Goal: Task Accomplishment & Management: Manage account settings

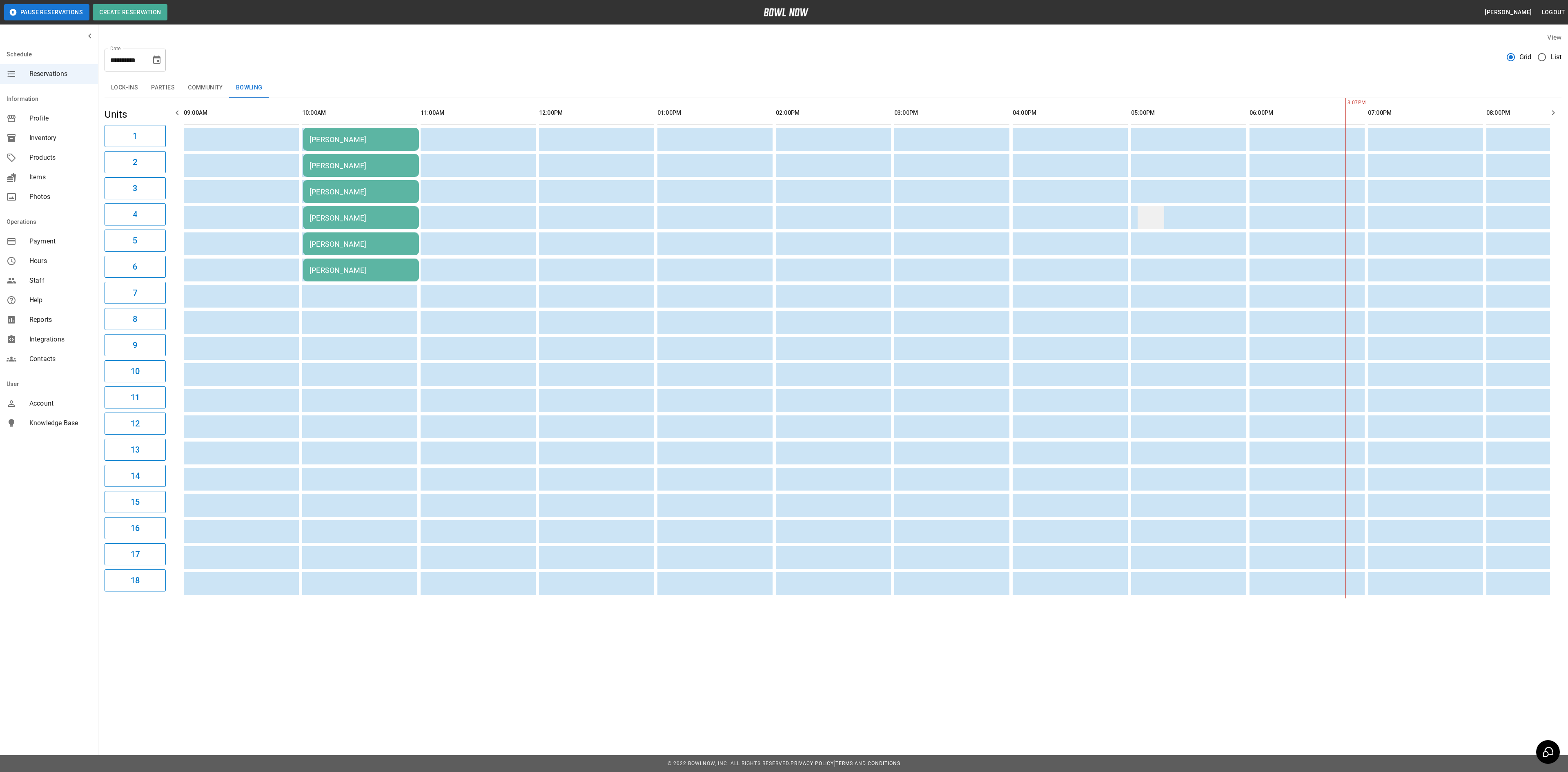
scroll to position [0, 660]
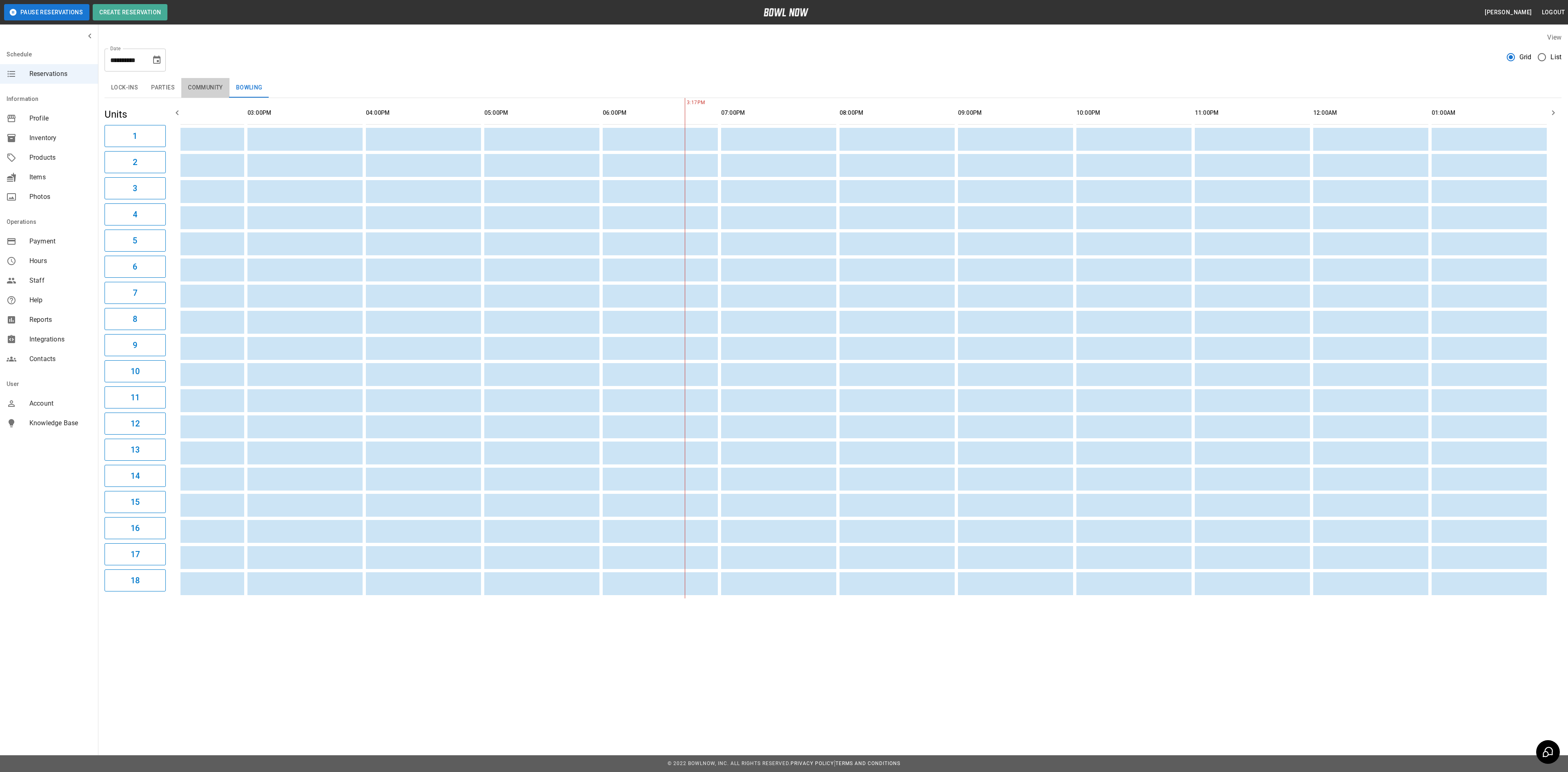
click at [196, 86] on button "Community" at bounding box center [205, 88] width 48 height 19
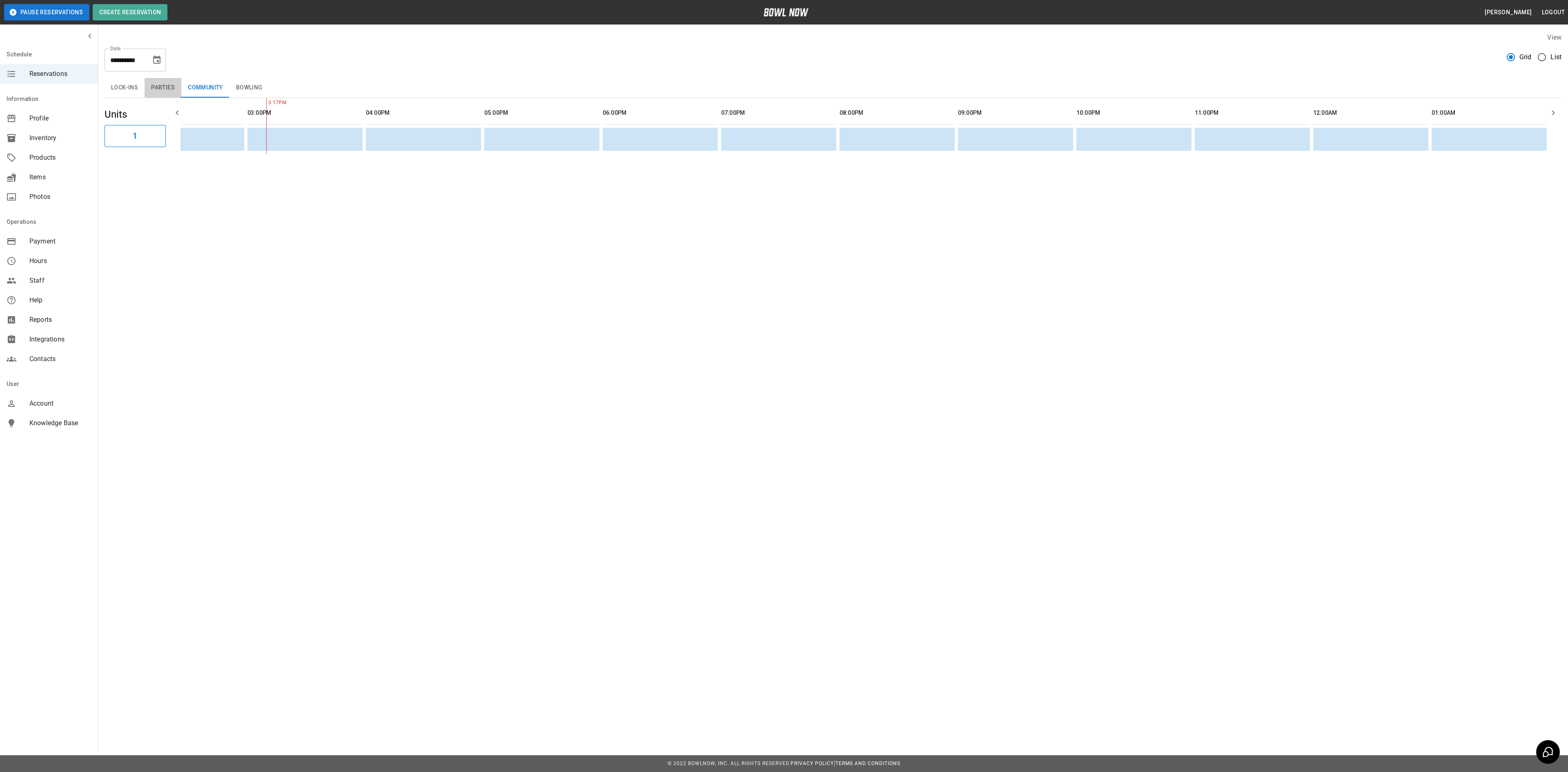
click at [167, 94] on button "Parties" at bounding box center [163, 88] width 37 height 19
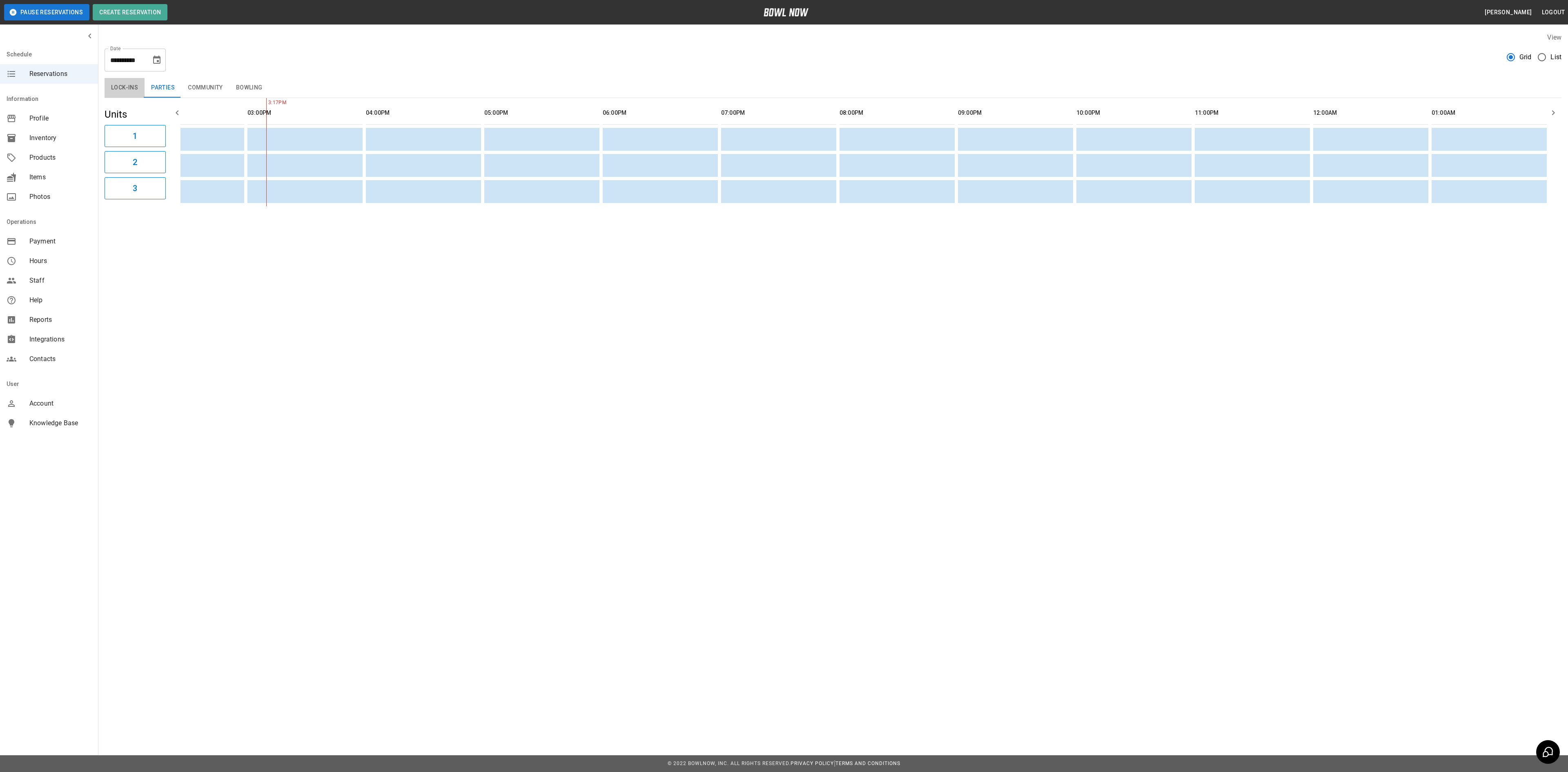
click at [139, 90] on button "Lock-ins" at bounding box center [125, 88] width 40 height 19
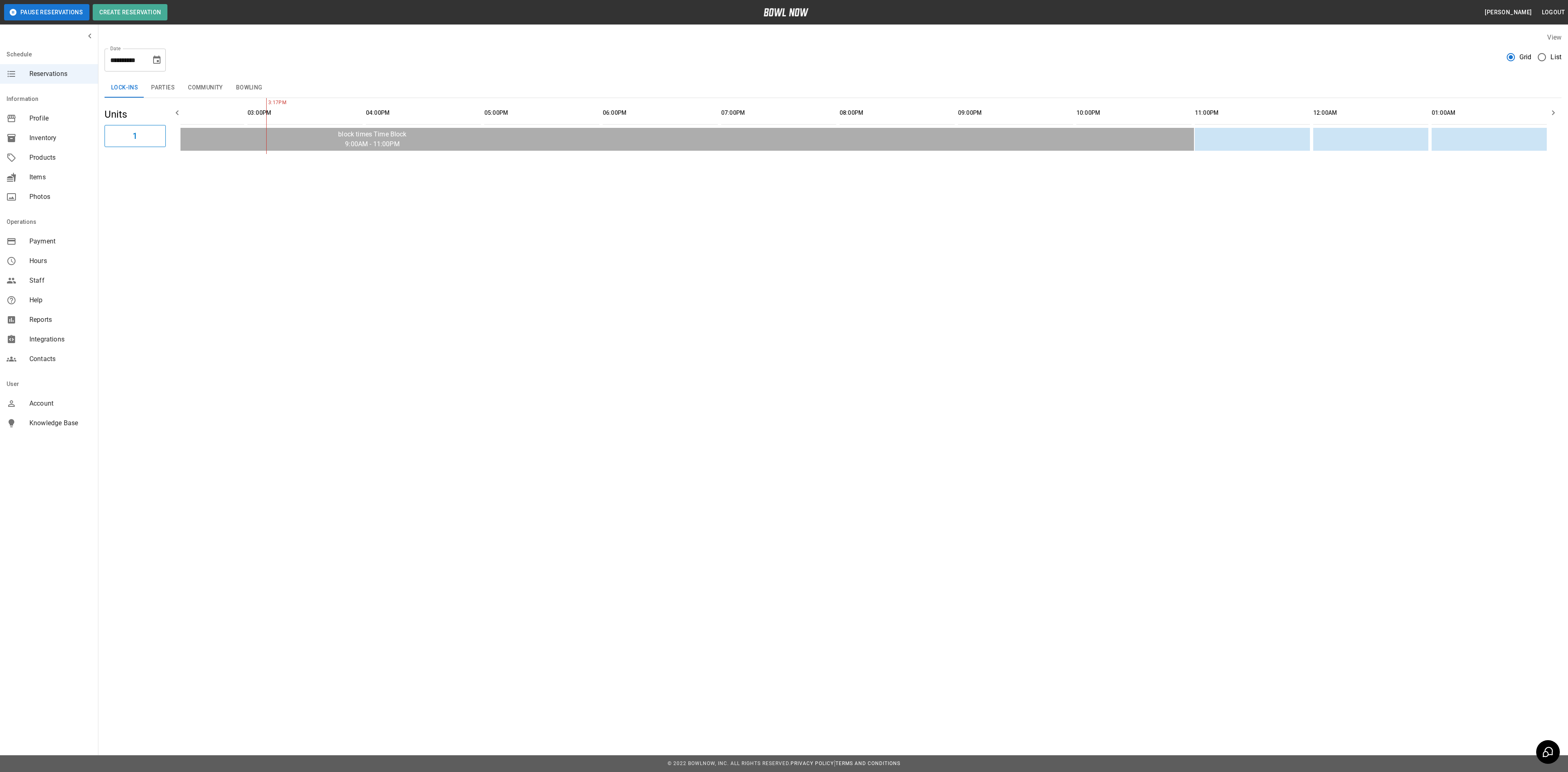
click at [245, 93] on button "Bowling" at bounding box center [249, 88] width 40 height 19
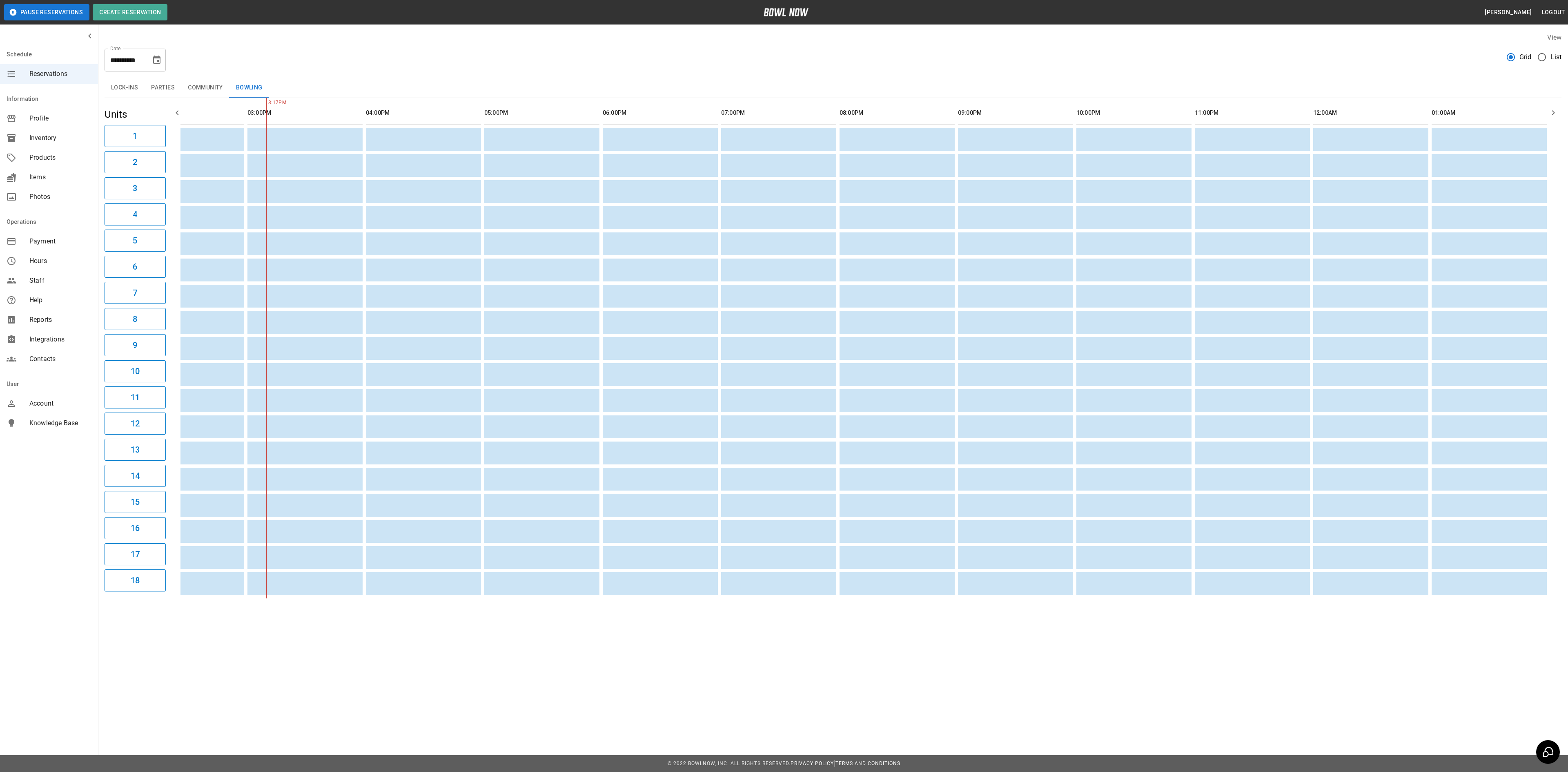
click at [166, 91] on button "Parties" at bounding box center [163, 88] width 37 height 19
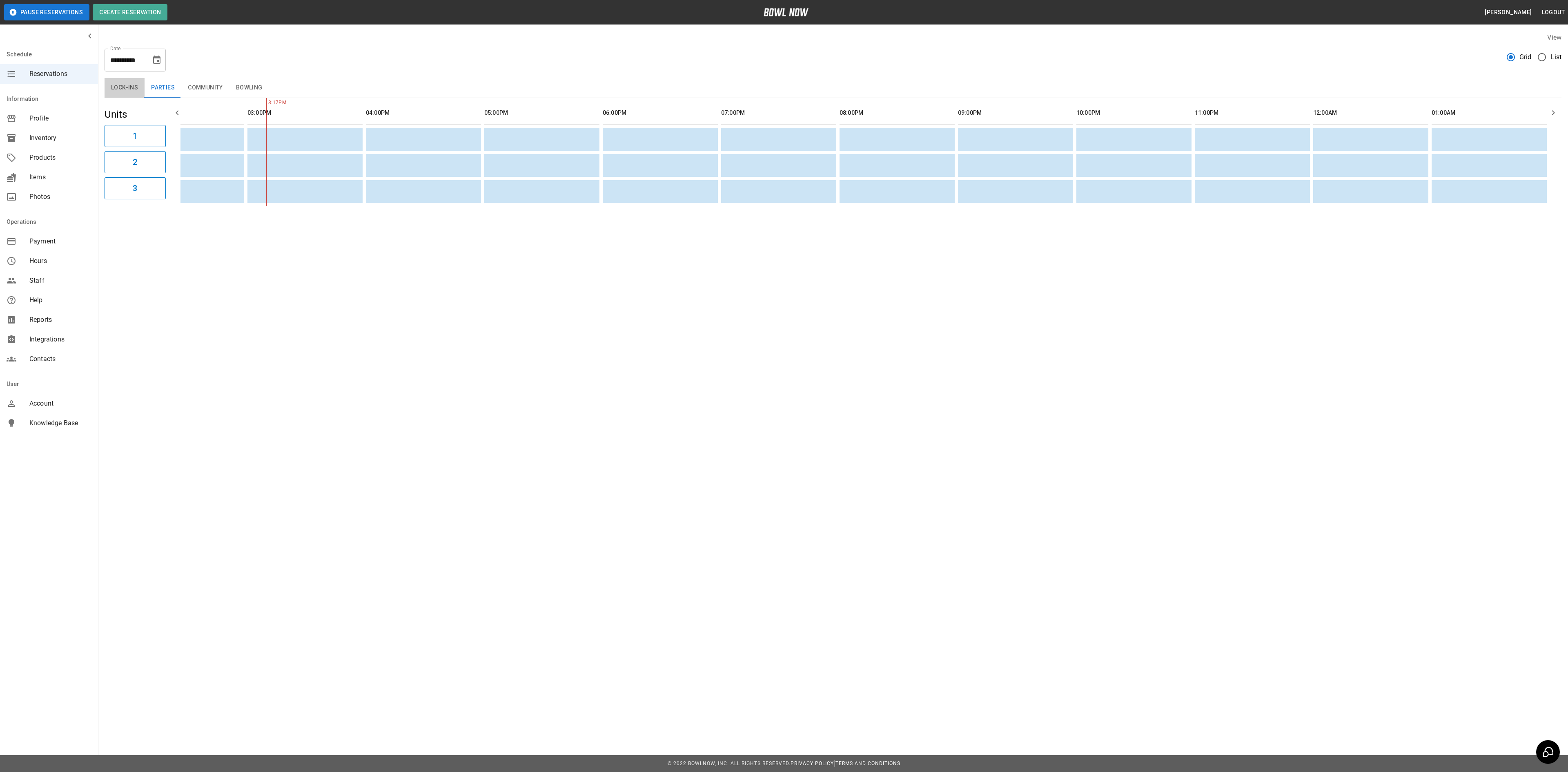
click at [137, 86] on button "Lock-ins" at bounding box center [125, 88] width 40 height 19
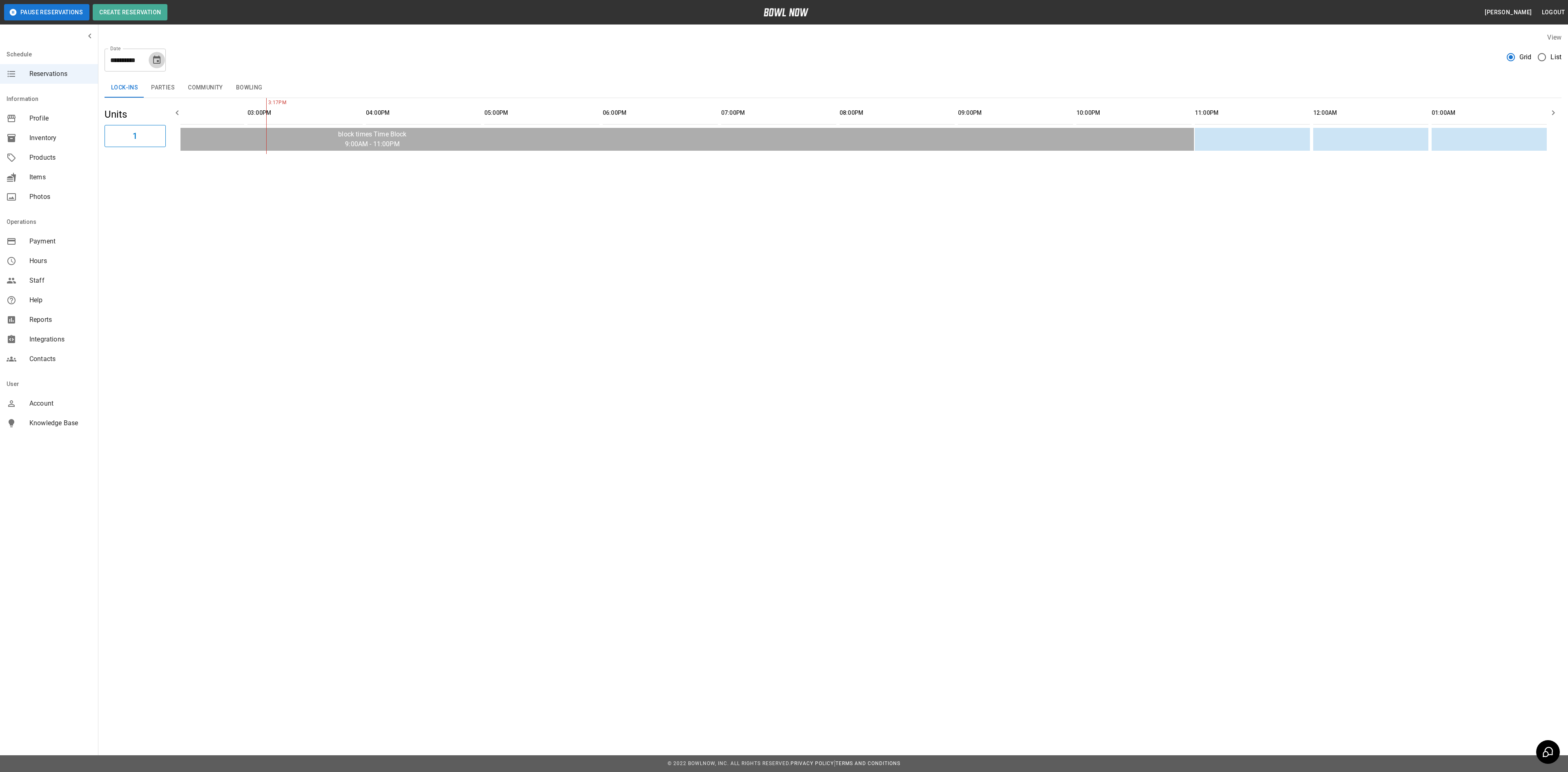
click at [156, 65] on icon "Choose date, selected date is Dec 12, 2025" at bounding box center [157, 60] width 10 height 10
click at [158, 133] on button "12" at bounding box center [158, 134] width 15 height 15
click at [250, 85] on button "Bowling" at bounding box center [249, 88] width 40 height 19
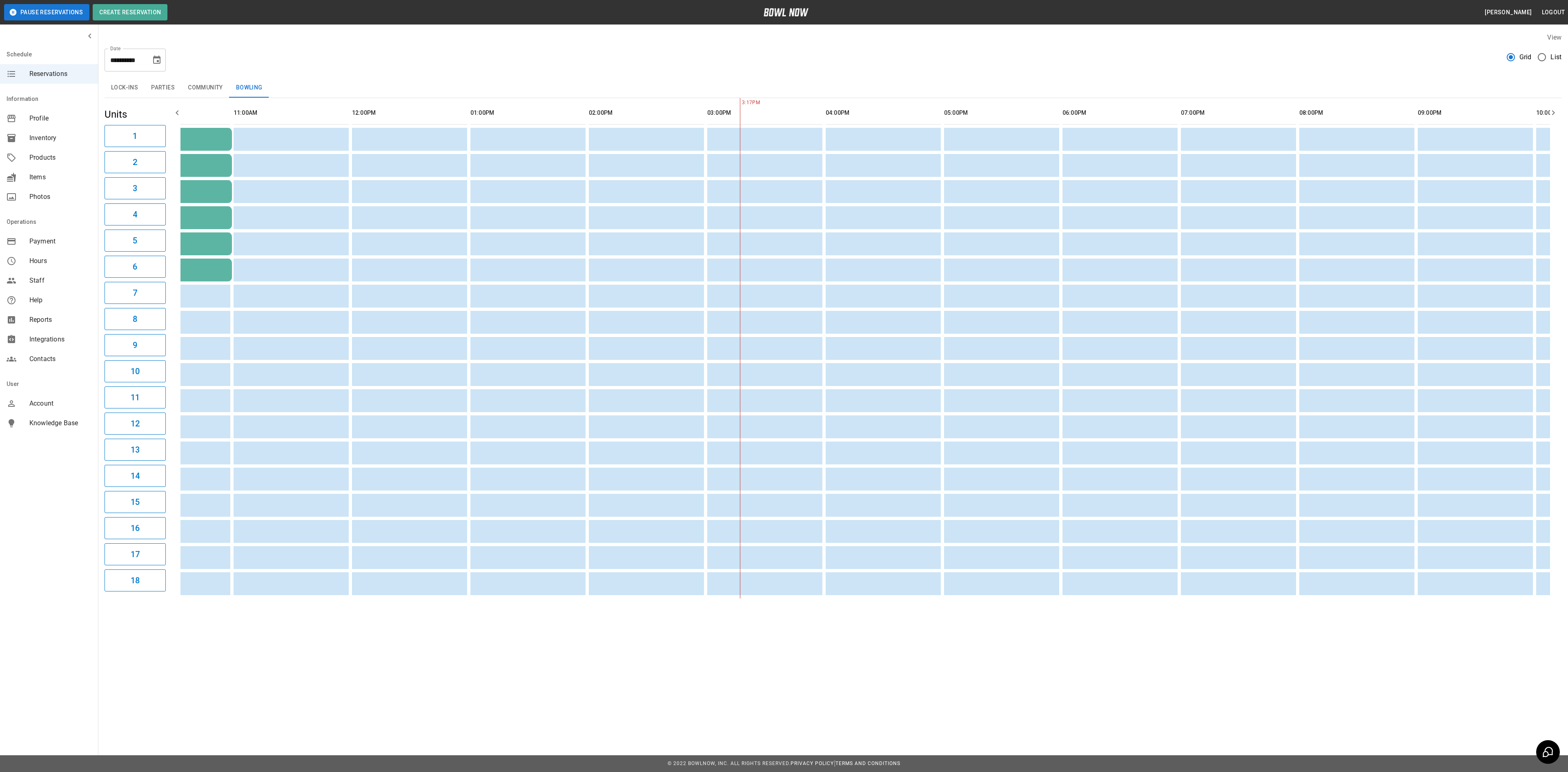
scroll to position [0, 0]
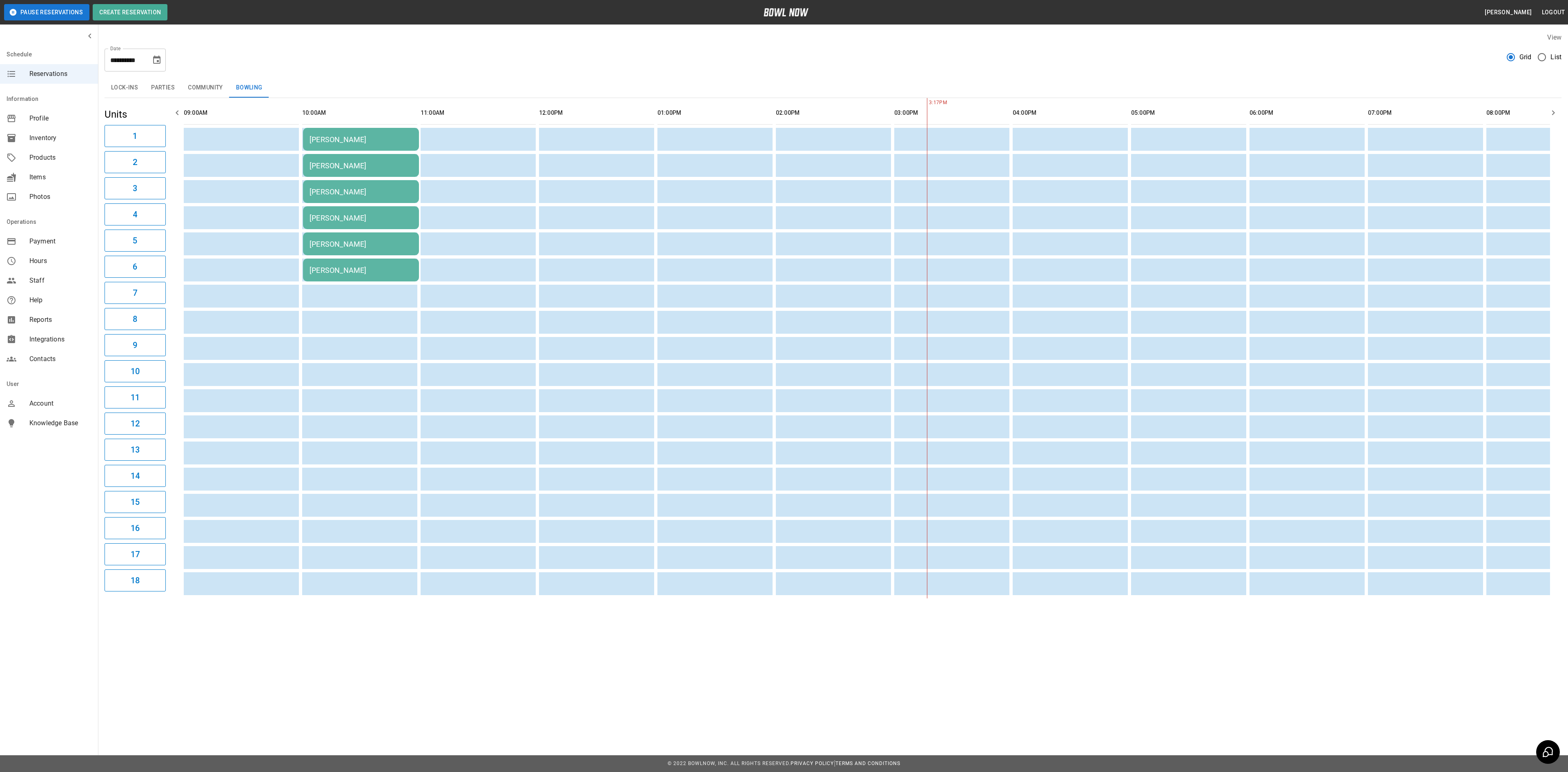
click at [157, 60] on icon "Choose date, selected date is Dec 12, 2025" at bounding box center [157, 60] width 10 height 10
click at [159, 84] on icon "Previous month" at bounding box center [157, 85] width 10 height 10
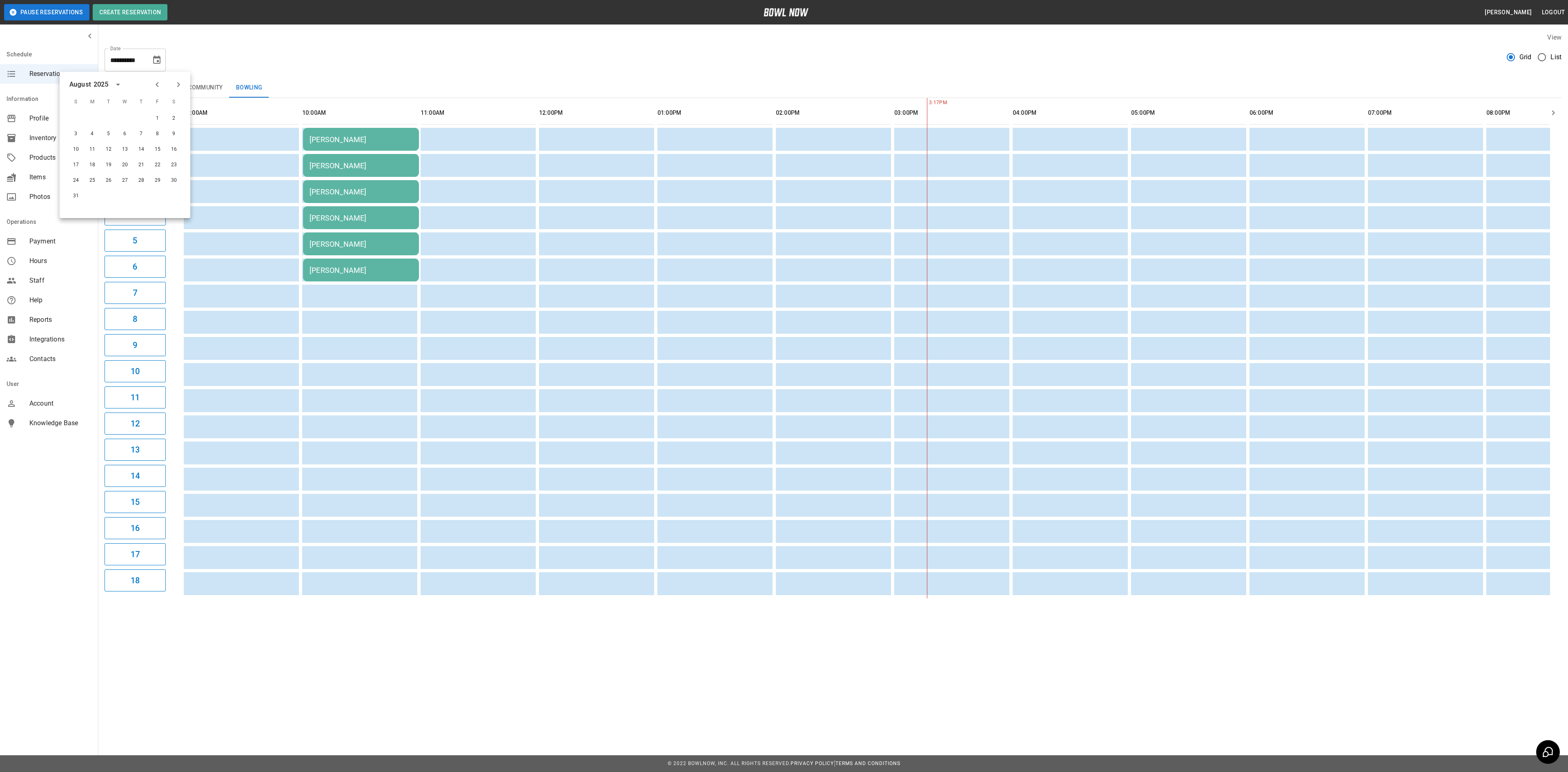
click at [159, 84] on icon "Previous month" at bounding box center [157, 85] width 10 height 10
click at [175, 86] on icon "Next month" at bounding box center [178, 85] width 10 height 10
click at [174, 86] on icon "Next month" at bounding box center [178, 85] width 10 height 10
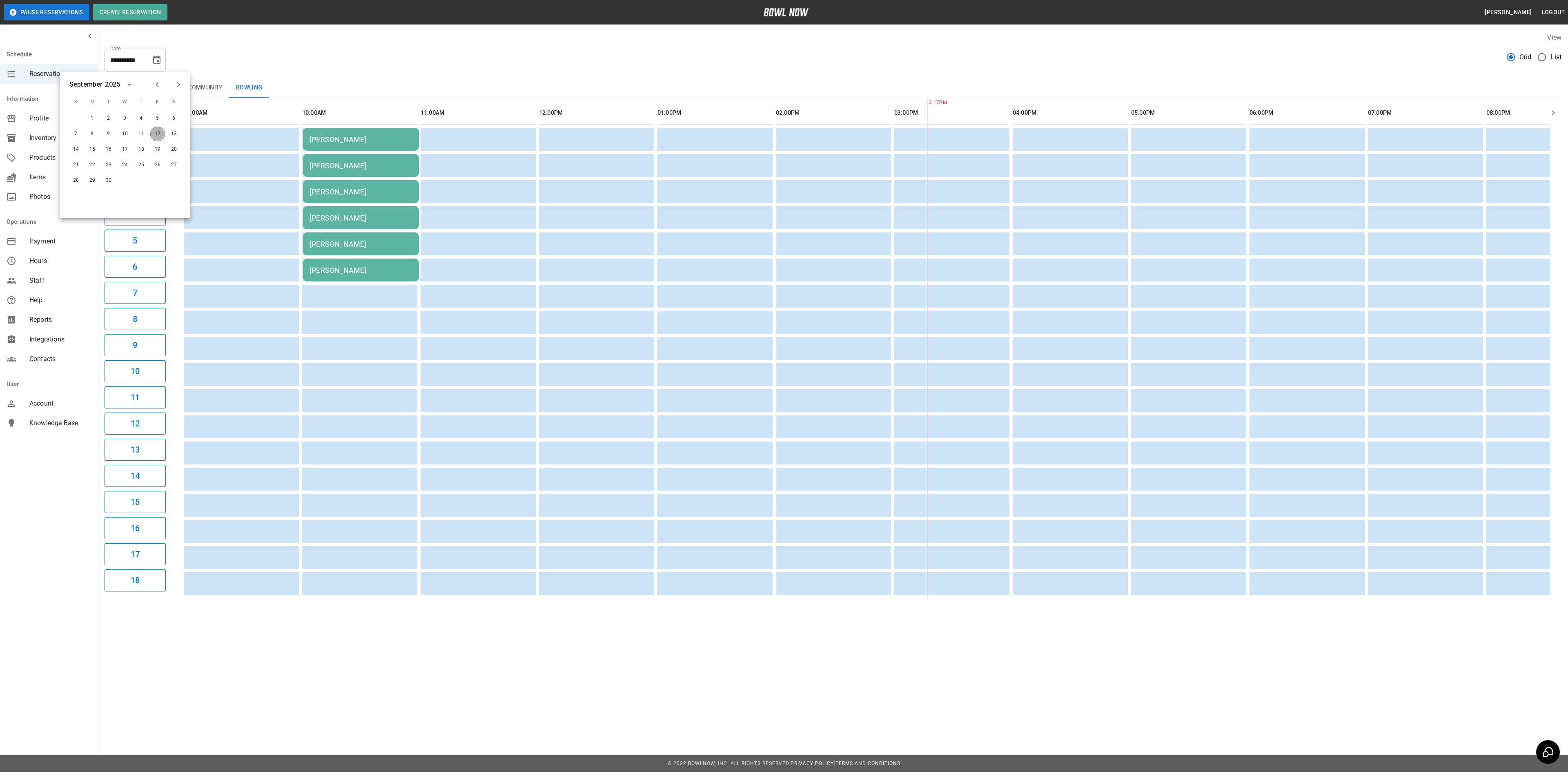
click at [153, 136] on button "12" at bounding box center [158, 134] width 15 height 15
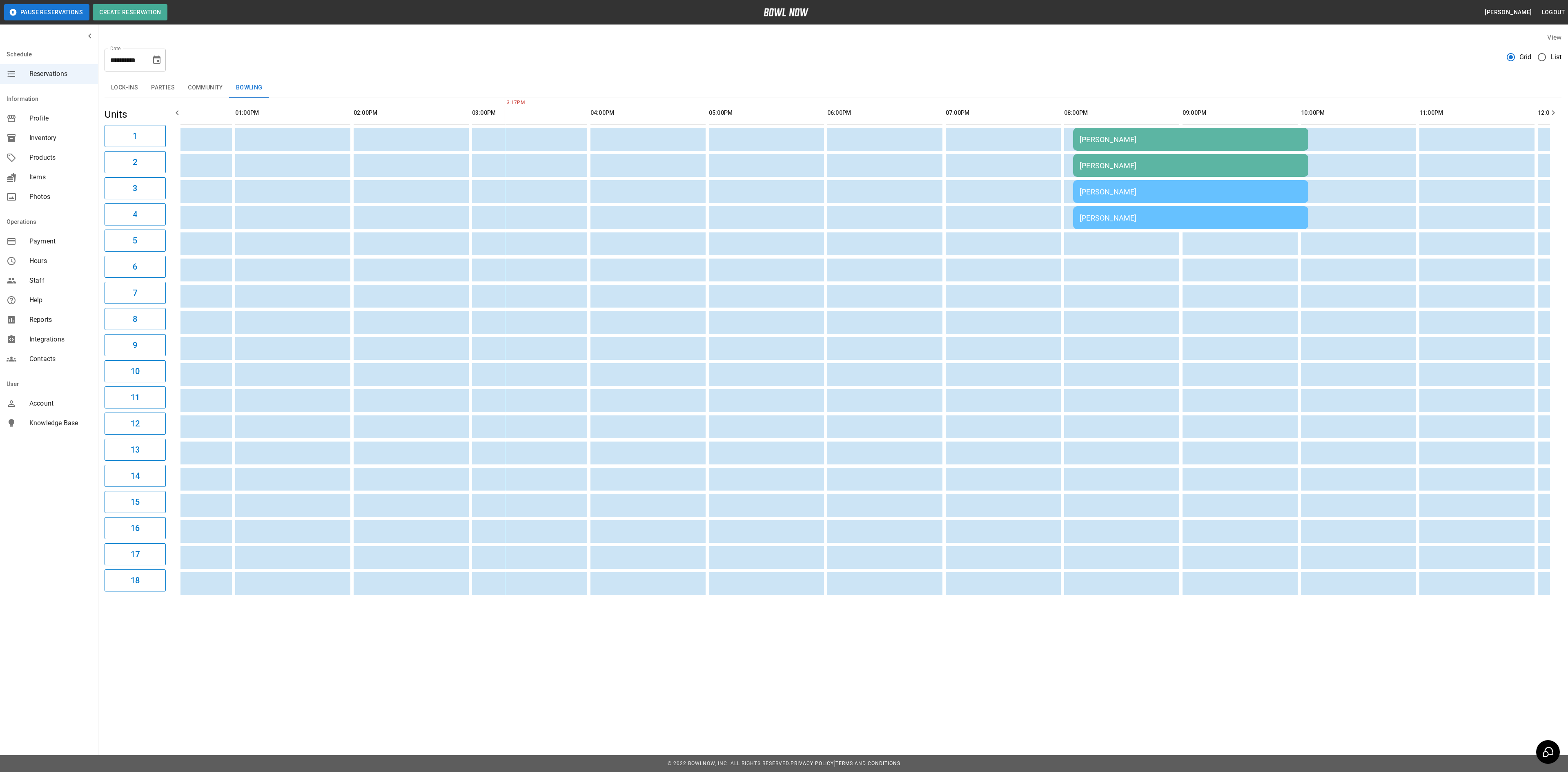
scroll to position [0, 450]
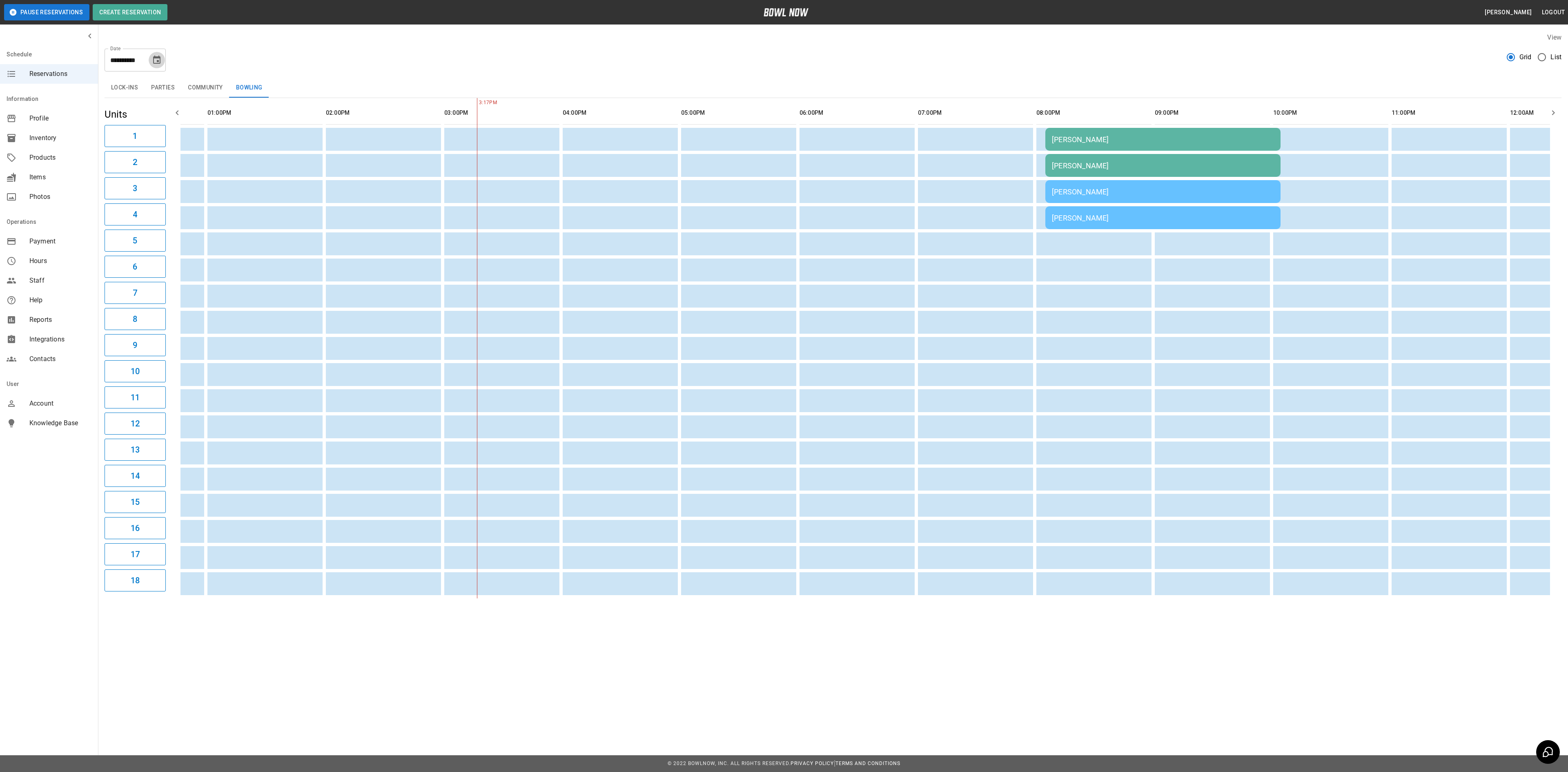
click at [153, 60] on icon "Choose date, selected date is Sep 12, 2025" at bounding box center [157, 60] width 10 height 10
click at [172, 133] on button "13" at bounding box center [174, 134] width 15 height 15
type input "**********"
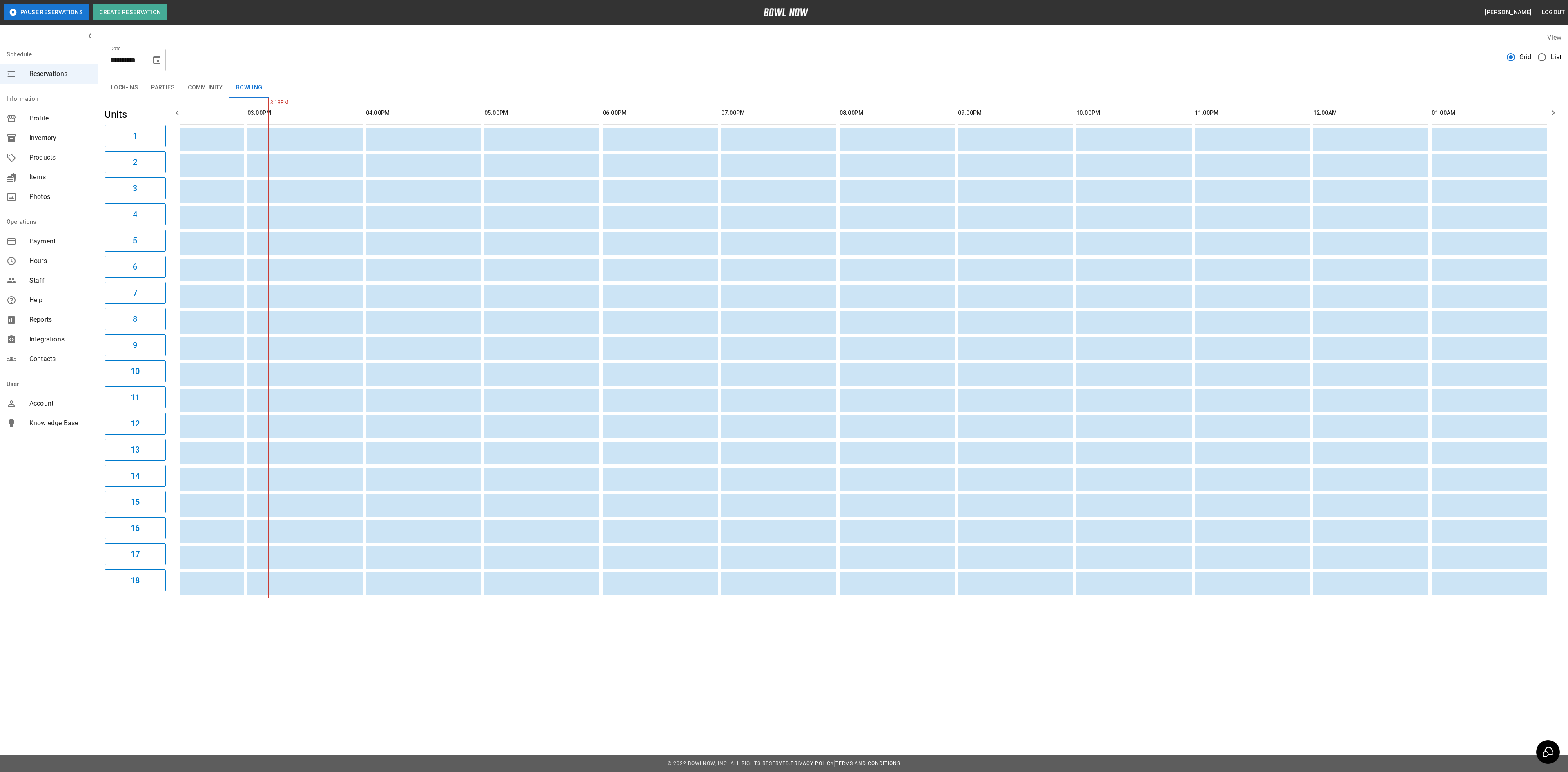
scroll to position [0, 0]
click at [54, 155] on span "Products" at bounding box center [60, 158] width 62 height 10
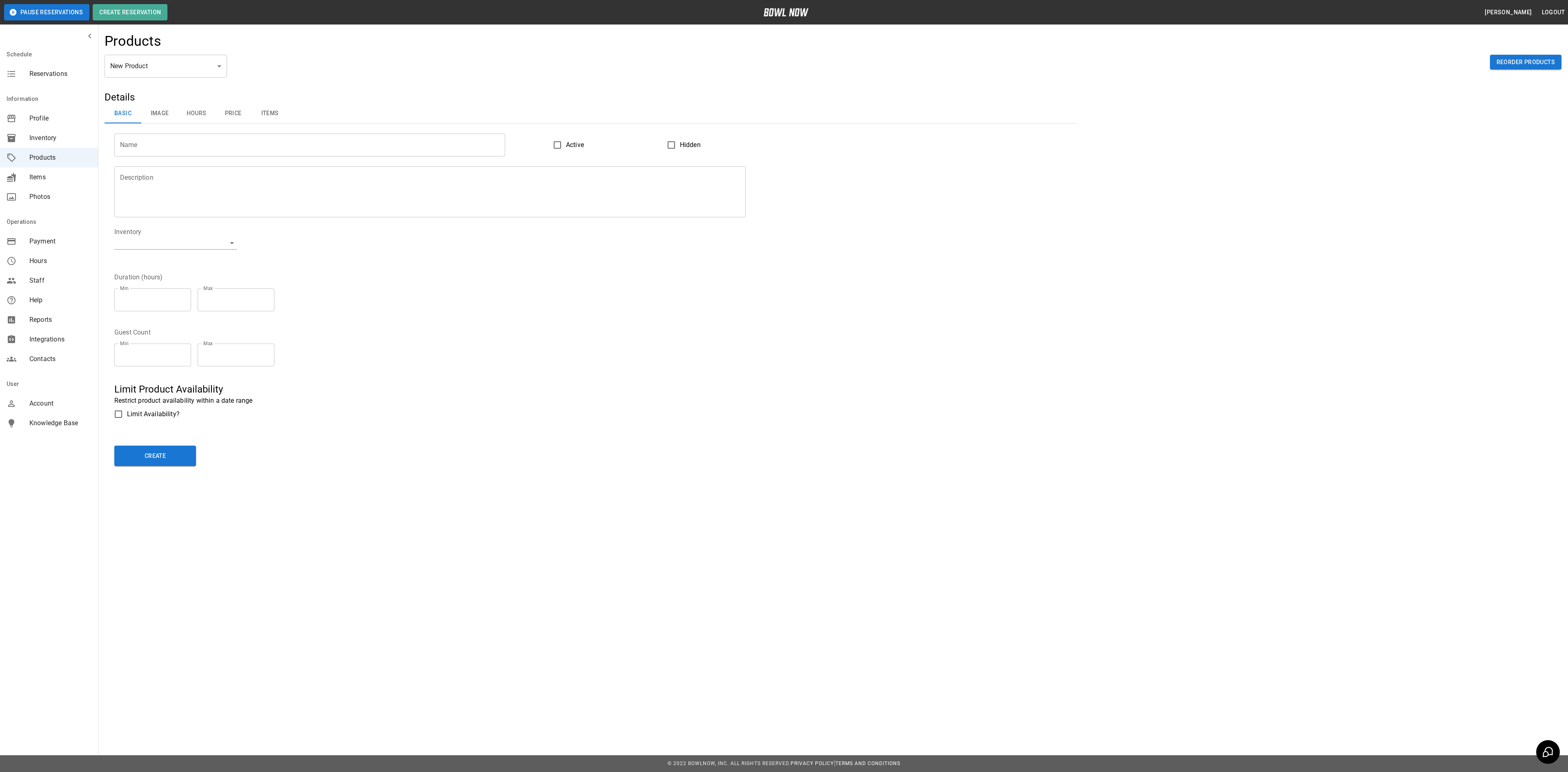
drag, startPoint x: 110, startPoint y: 399, endPoint x: 254, endPoint y: 390, distance: 144.3
click at [253, 390] on div "Limit Product Availability Restrict product availability within a date range Li…" at bounding box center [586, 398] width 962 height 50
click at [254, 390] on h5 "Limit Product Availability" at bounding box center [590, 389] width 952 height 13
click at [141, 395] on h5 "Limit Product Availability" at bounding box center [590, 389] width 952 height 13
click at [111, 69] on body "Pause Reservations Create Reservation [PERSON_NAME] Logout Schedule Reservation…" at bounding box center [784, 386] width 1568 height 772
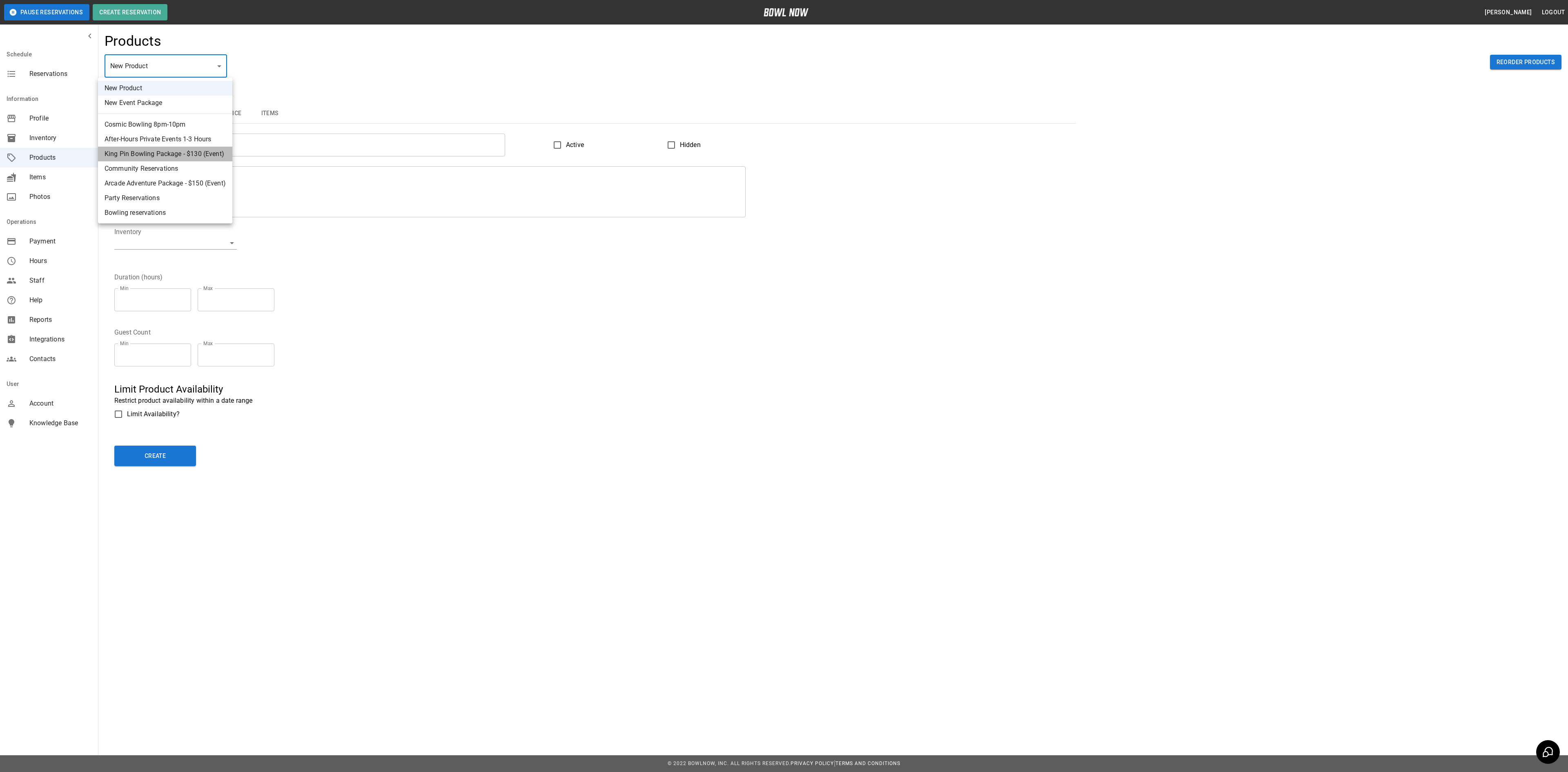
click at [147, 157] on li "King Pin Bowling Package - $130 (Event)" at bounding box center [165, 154] width 135 height 15
type input "*"
type input "**********"
type textarea "**********"
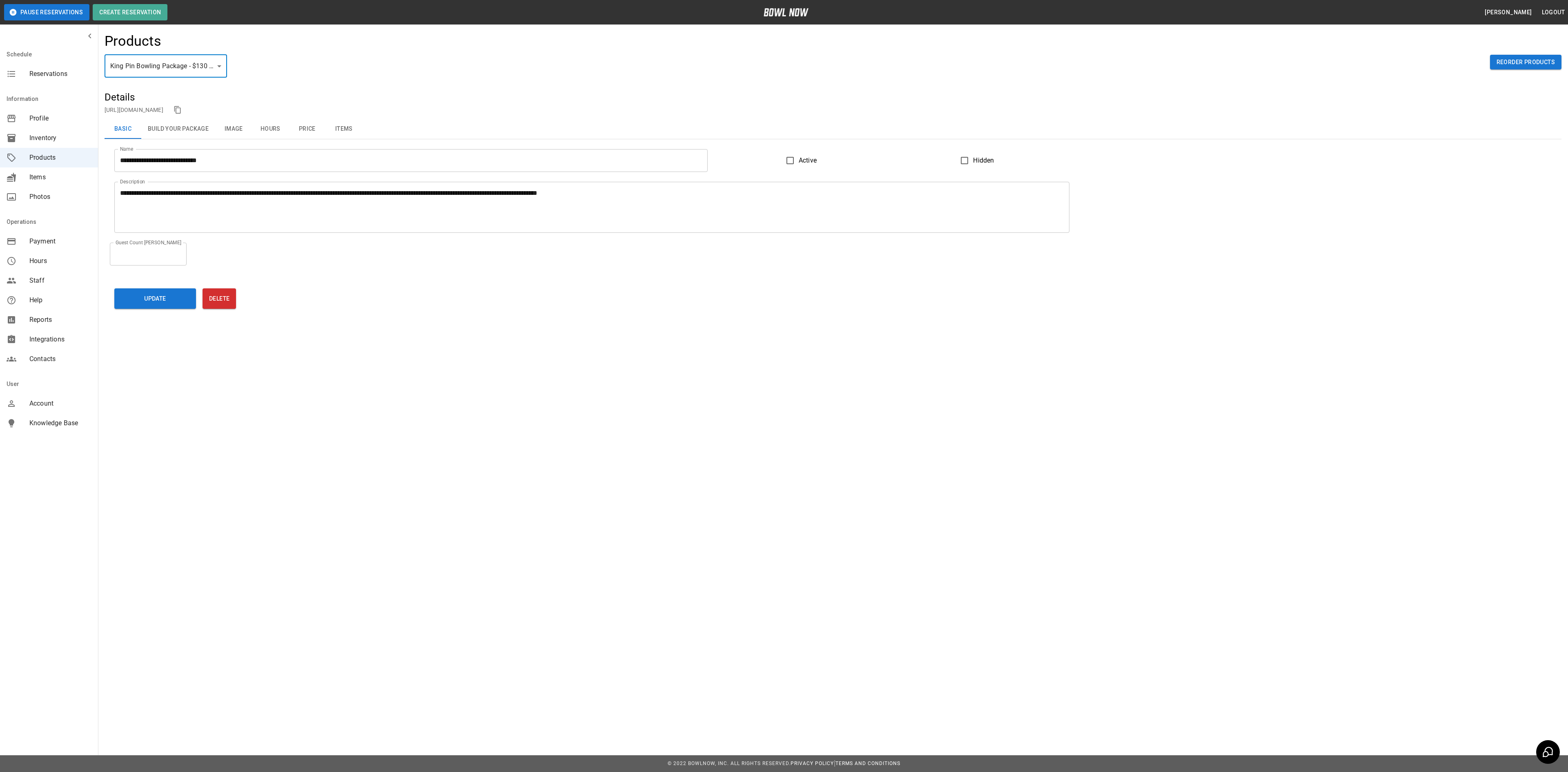
click at [276, 131] on button "Hours" at bounding box center [270, 129] width 37 height 19
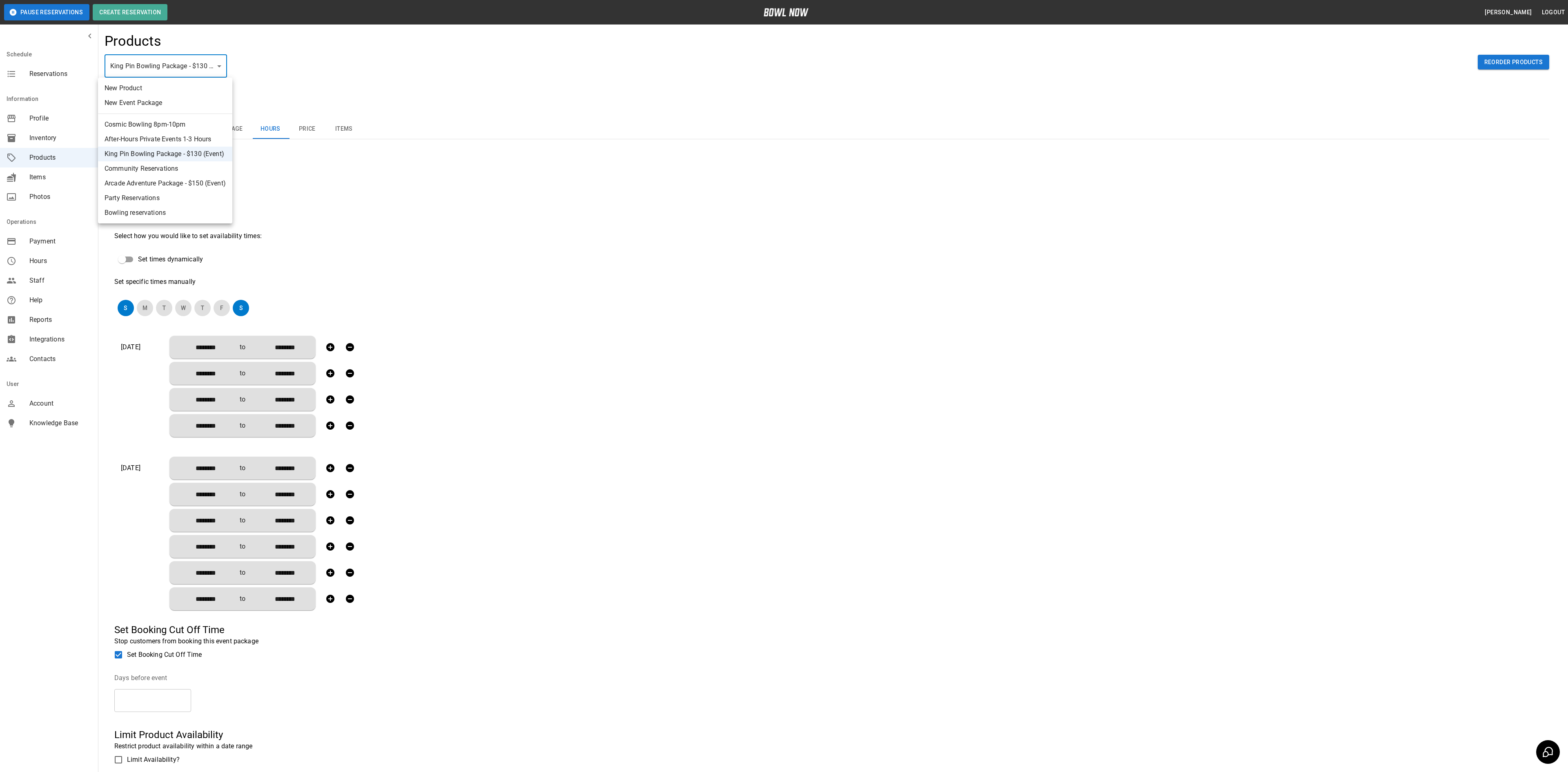
click at [188, 64] on body "**********" at bounding box center [784, 472] width 1568 height 944
click at [158, 126] on li "Cosmic Bowling 8pm-10pm" at bounding box center [165, 125] width 135 height 15
type input "*"
type input "**"
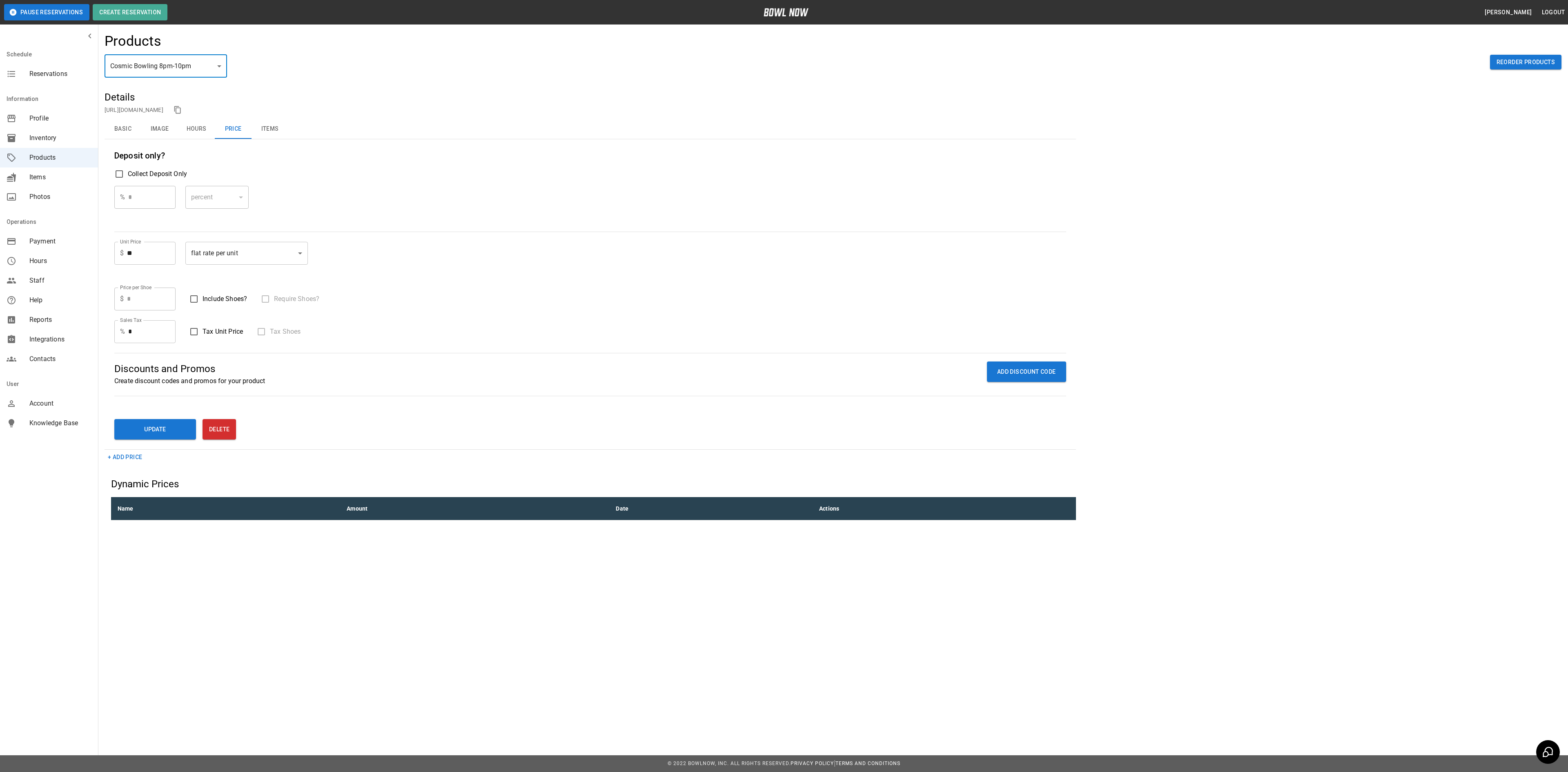
click at [791, 12] on img at bounding box center [786, 12] width 45 height 8
